Goal: Navigation & Orientation: Find specific page/section

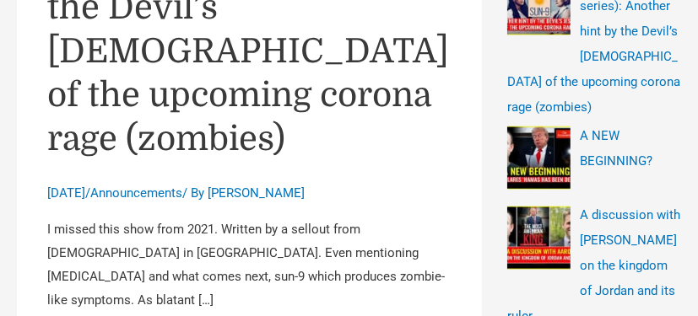
scroll to position [674, 0]
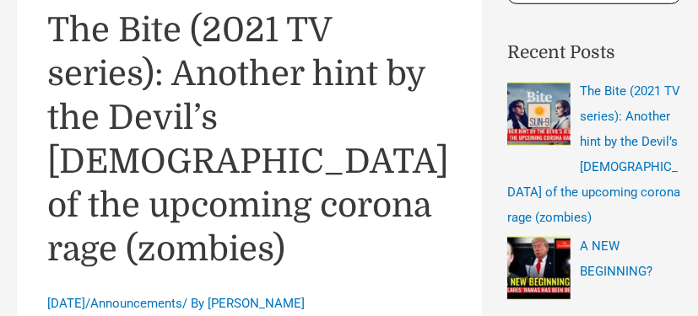
scroll to position [0, 0]
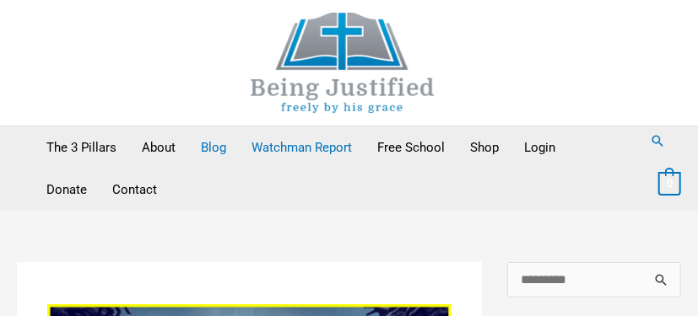
click at [300, 145] on link "Watchman Report" at bounding box center [302, 148] width 126 height 42
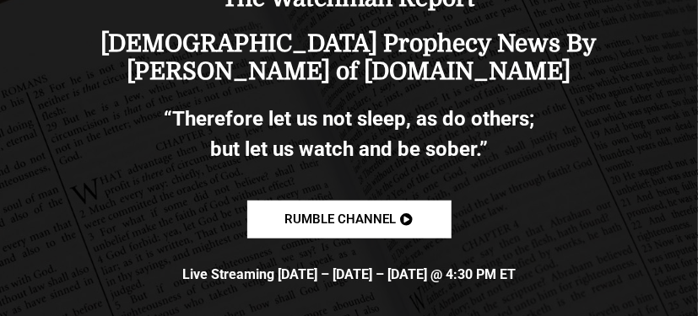
scroll to position [359, 0]
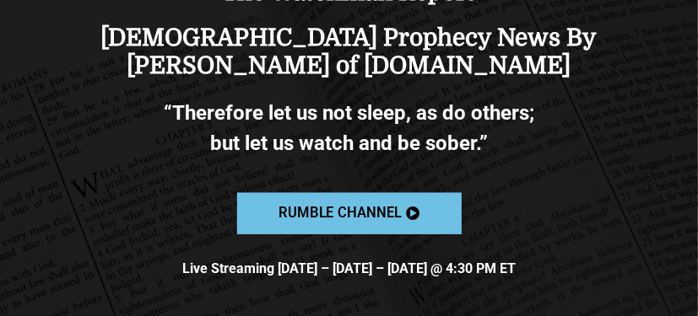
click at [380, 211] on span "Rumble channel" at bounding box center [339, 214] width 122 height 14
